Goal: Check status

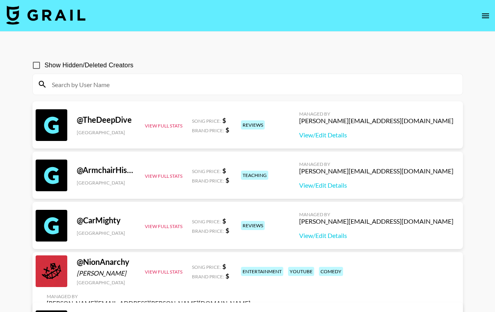
click at [482, 17] on icon "open drawer" at bounding box center [485, 15] width 9 height 9
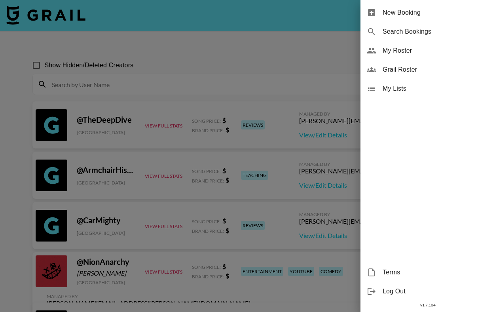
click at [42, 2] on div at bounding box center [247, 156] width 495 height 312
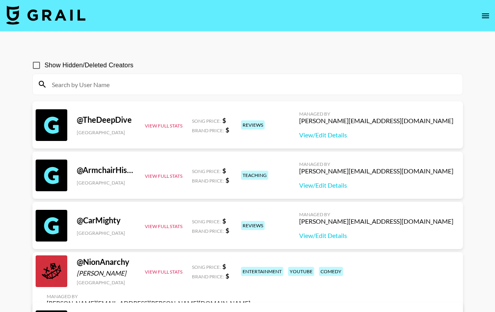
click at [61, 16] on img at bounding box center [45, 15] width 79 height 19
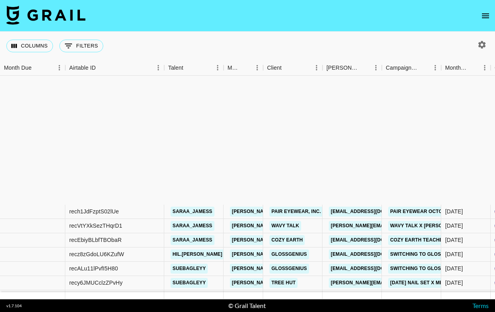
scroll to position [408, 0]
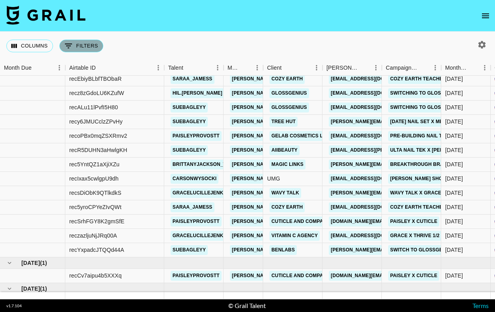
click at [93, 44] on button "0 Filters" at bounding box center [81, 46] width 44 height 13
select select "status"
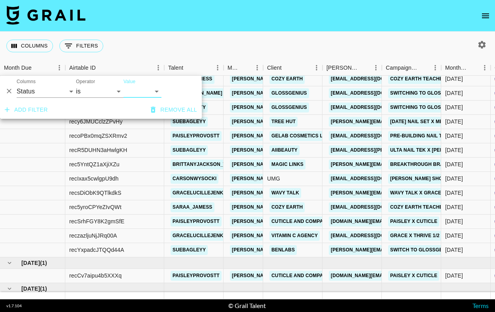
click at [136, 91] on select "confirmed declined draft posted approved cancelled badDebt" at bounding box center [142, 91] width 38 height 13
select select "approved"
click at [123, 85] on select "confirmed declined draft posted approved cancelled badDebt" at bounding box center [142, 91] width 38 height 13
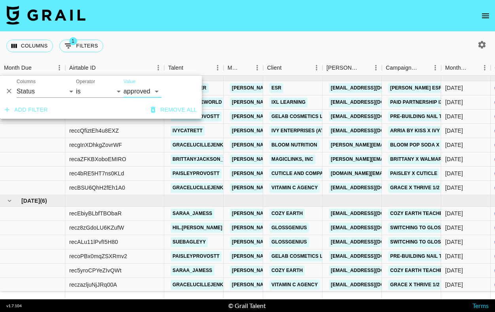
scroll to position [131, 0]
click at [308, 29] on nav at bounding box center [247, 16] width 495 height 32
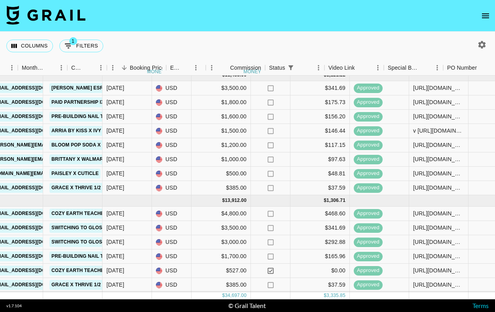
scroll to position [131, 424]
